Goal: Book appointment/travel/reservation

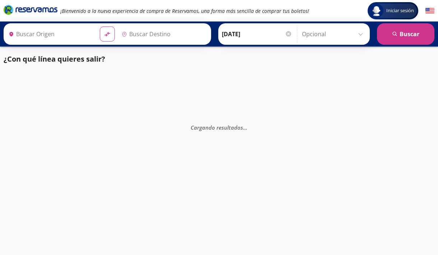
type input "Zihuatanejo, [GEOGRAPHIC_DATA]"
type input "Chilpancingo, [GEOGRAPHIC_DATA]"
type input "Zihuatanejo, [GEOGRAPHIC_DATA]"
type input "Chilpancingo, [GEOGRAPHIC_DATA]"
